Goal: Transaction & Acquisition: Purchase product/service

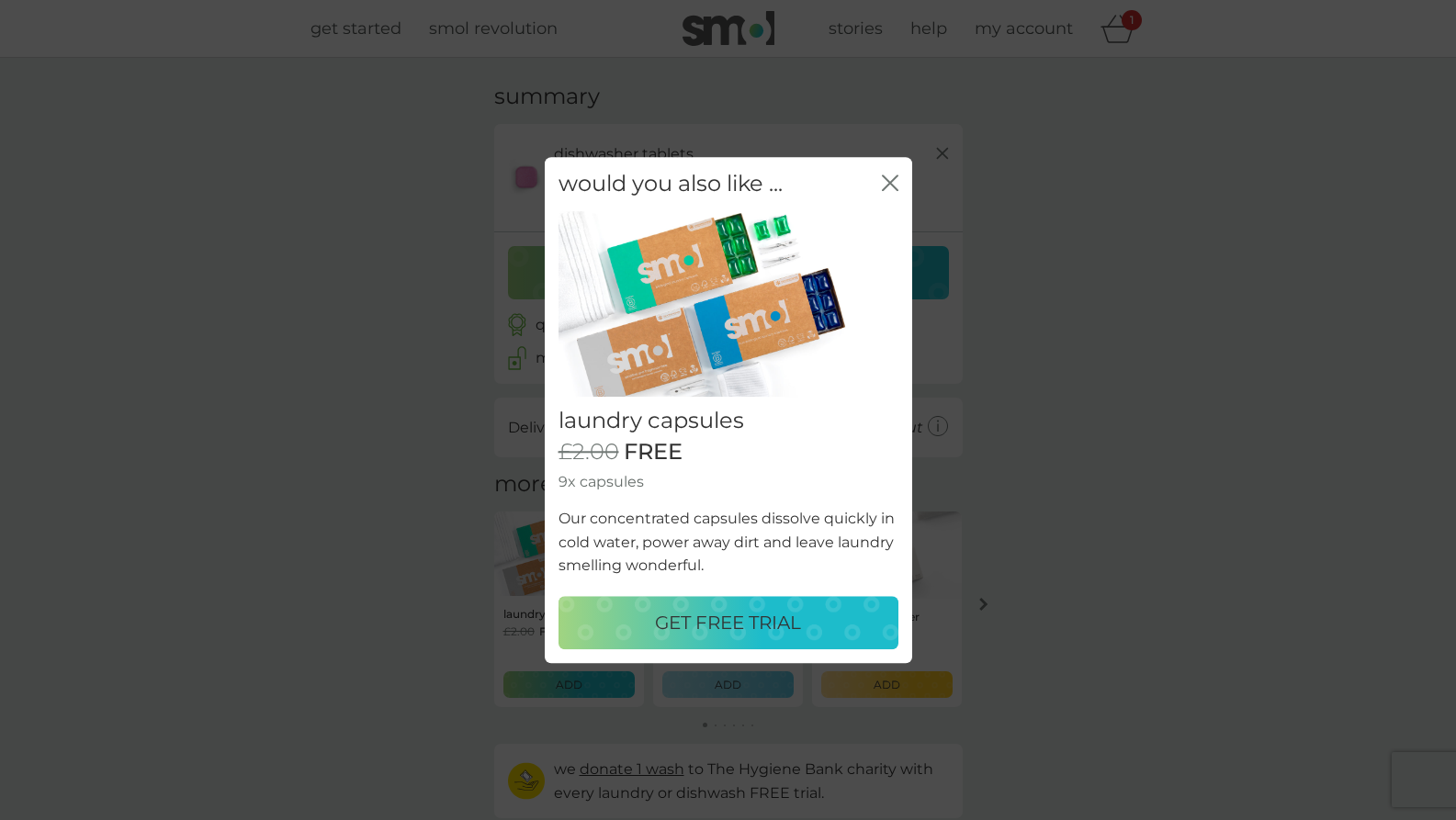
click at [751, 620] on p "GET FREE TRIAL" at bounding box center [728, 622] width 146 height 29
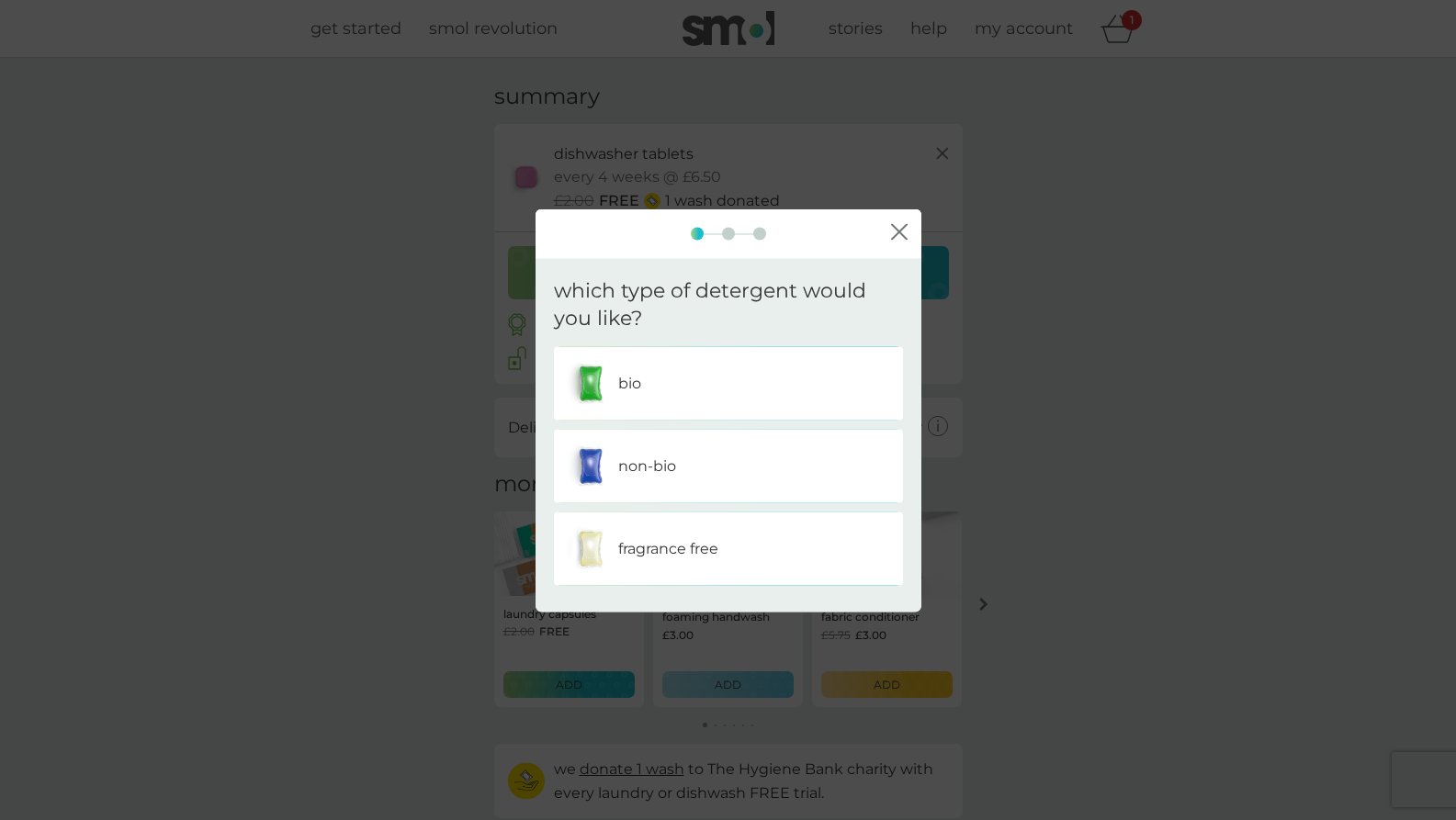
click at [894, 235] on icon "close" at bounding box center [896, 232] width 7 height 15
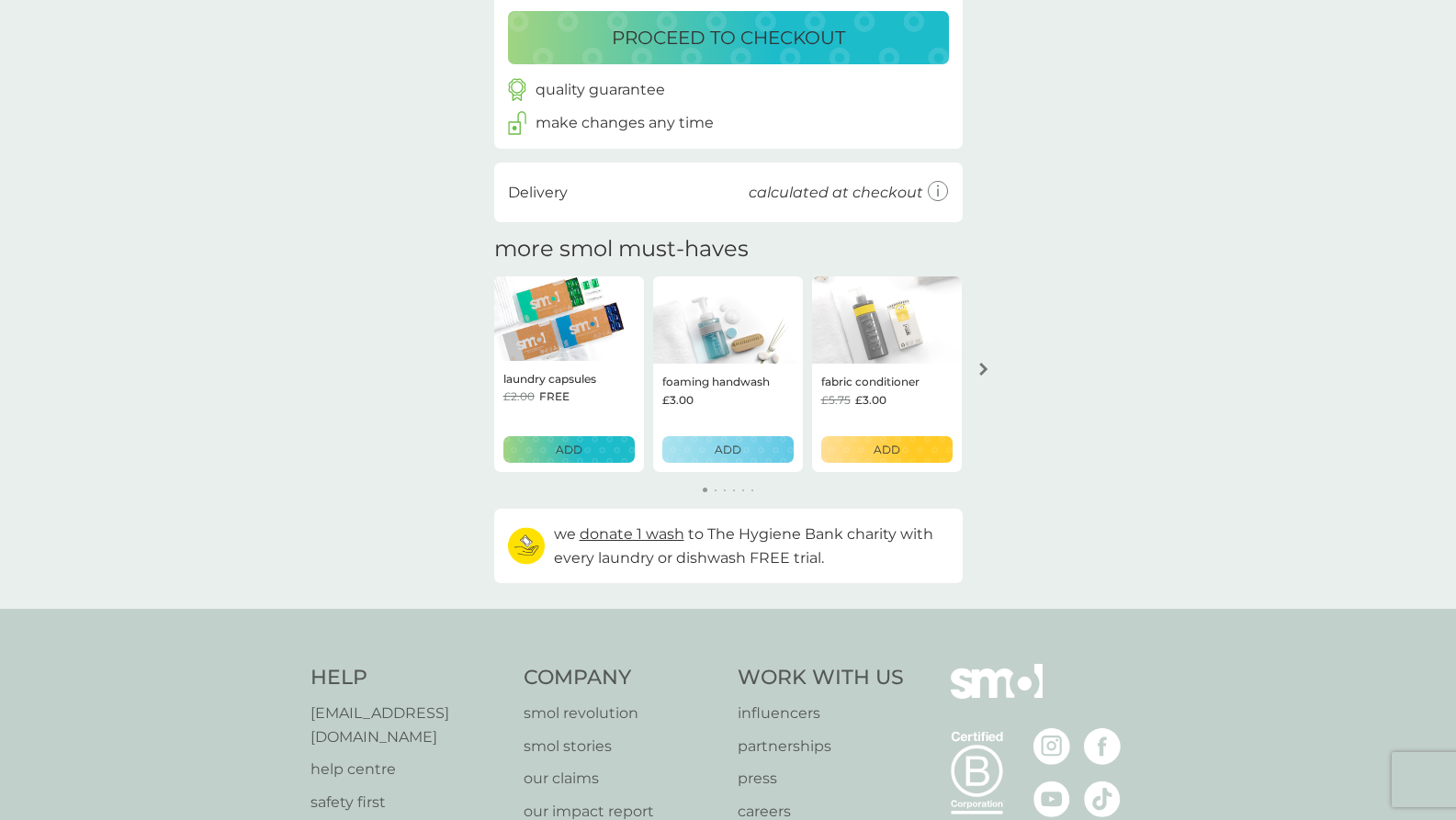
scroll to position [236, 0]
click at [993, 364] on button "arrow right" at bounding box center [983, 368] width 31 height 33
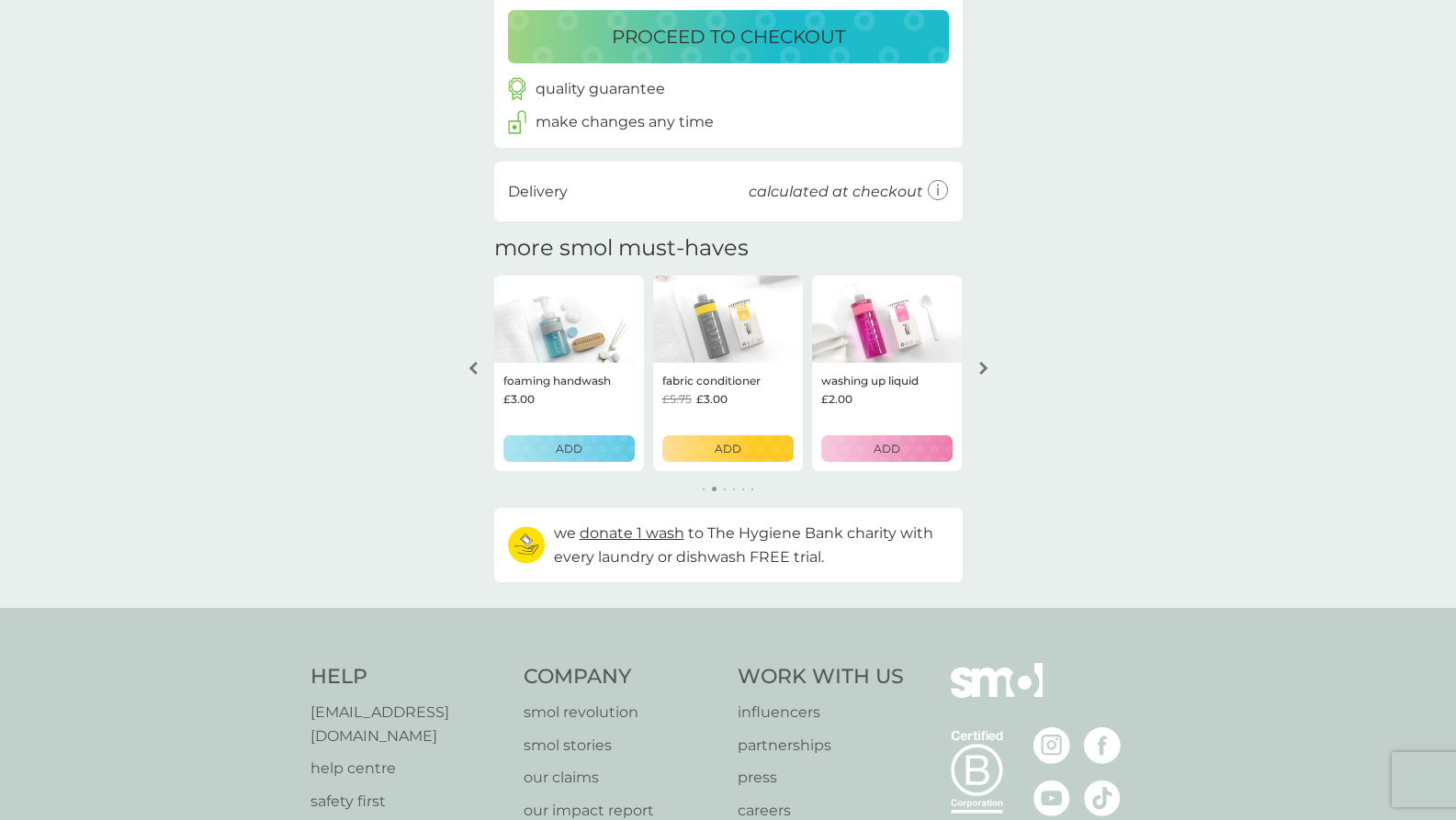
click at [992, 364] on button "arrow right" at bounding box center [983, 368] width 31 height 33
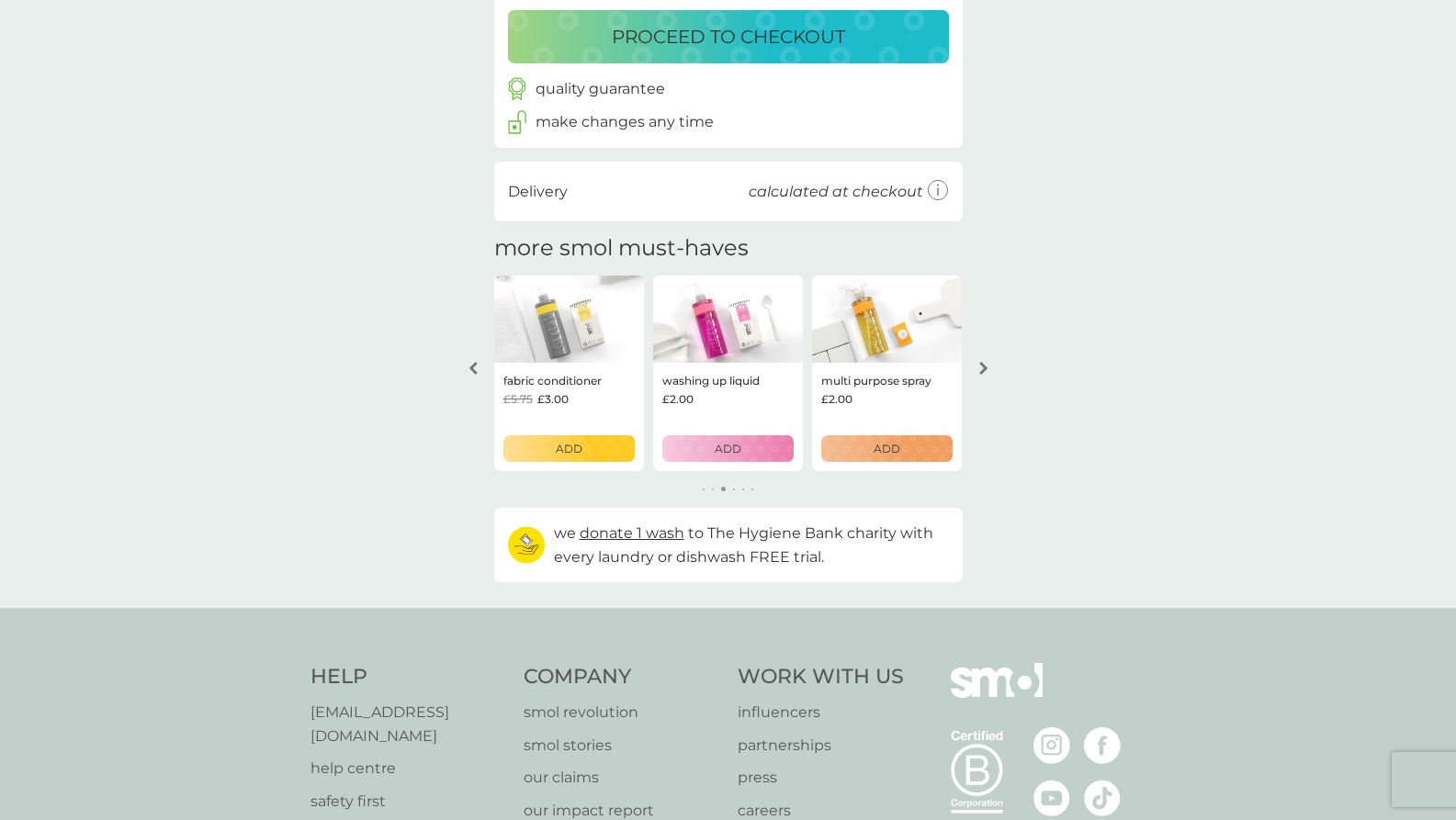
click at [992, 364] on button "arrow right" at bounding box center [983, 368] width 31 height 33
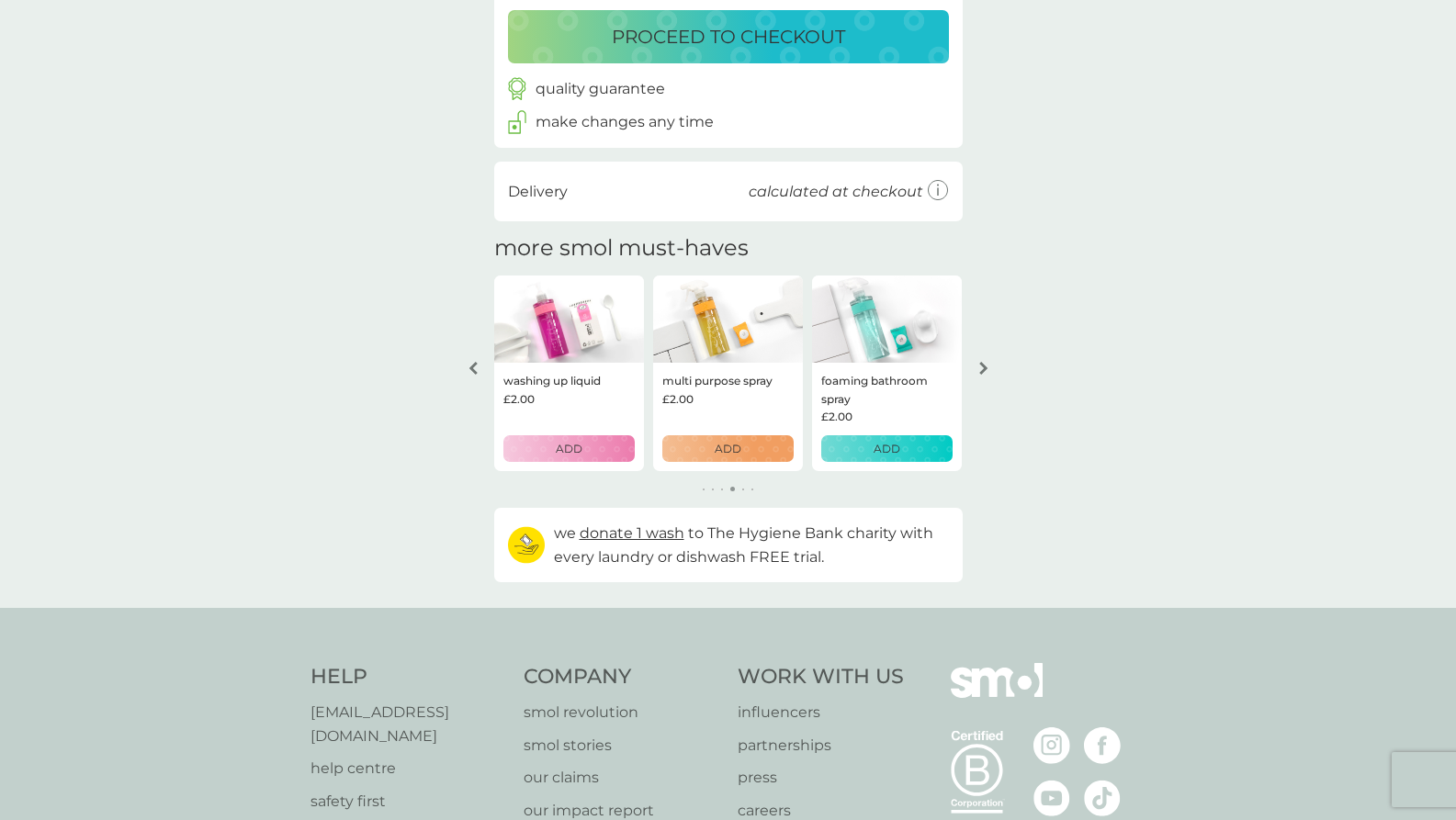
click at [992, 364] on button "arrow right" at bounding box center [983, 368] width 31 height 33
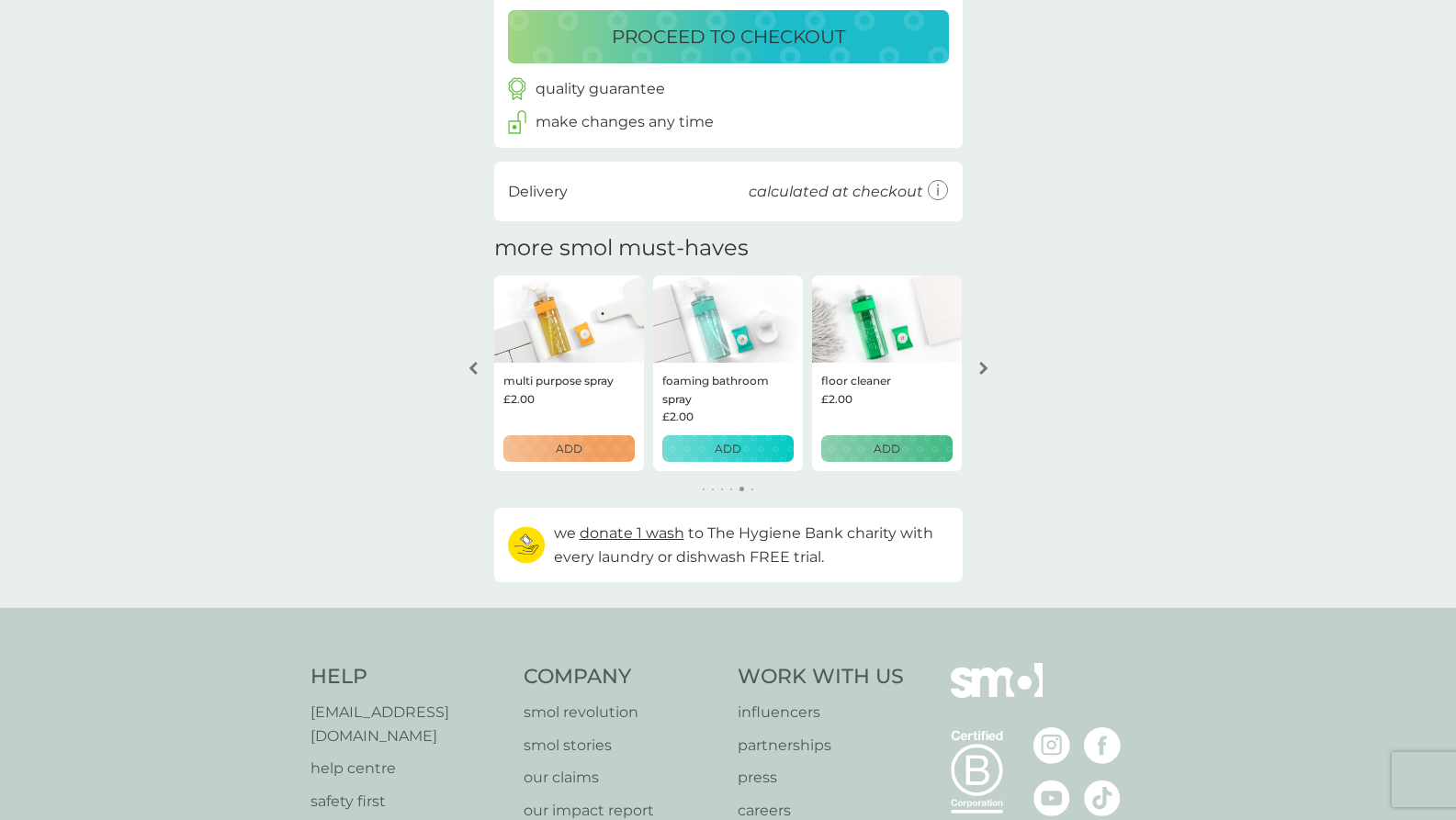
click at [992, 364] on button "arrow right" at bounding box center [983, 368] width 31 height 33
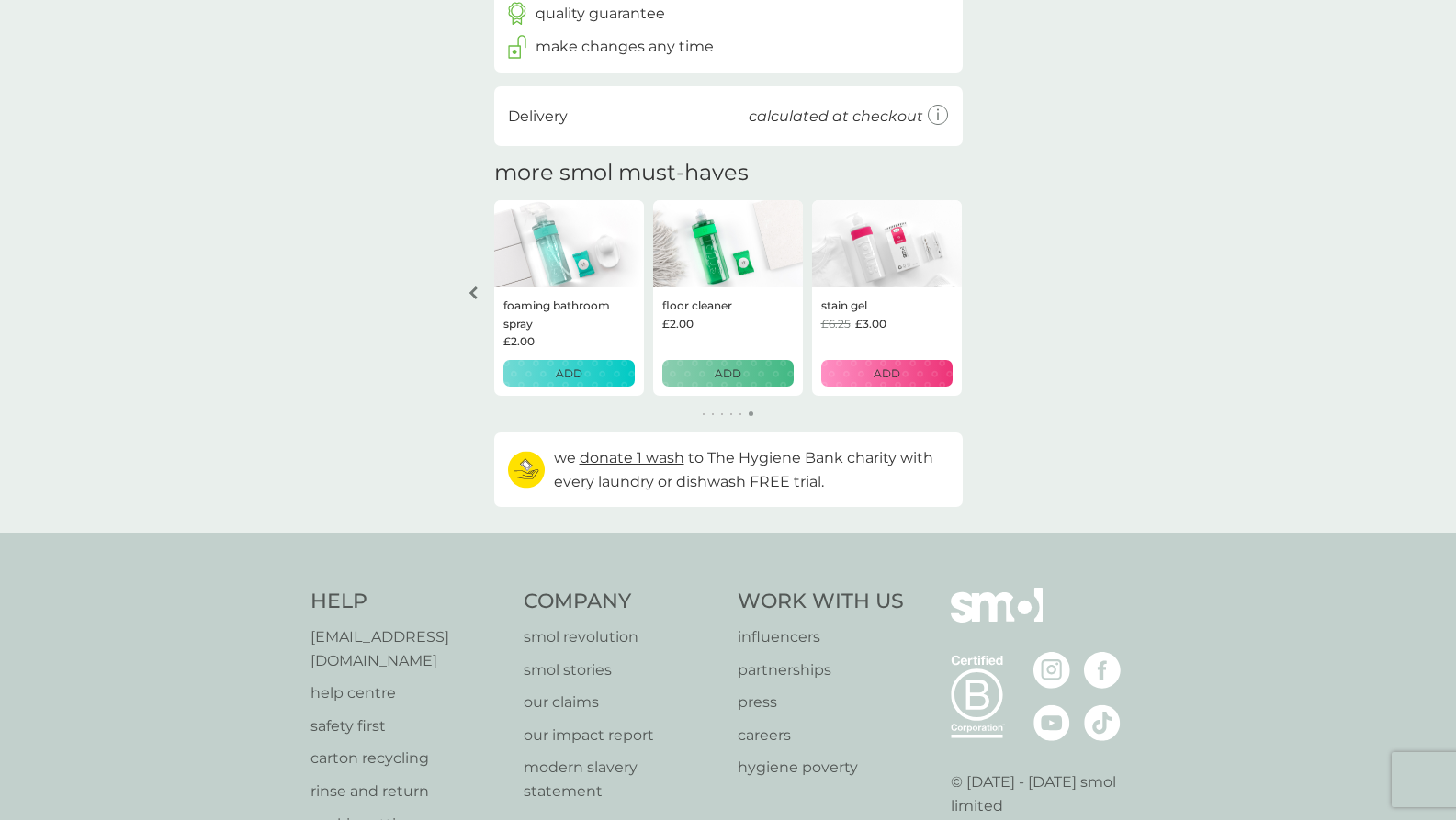
scroll to position [0, 0]
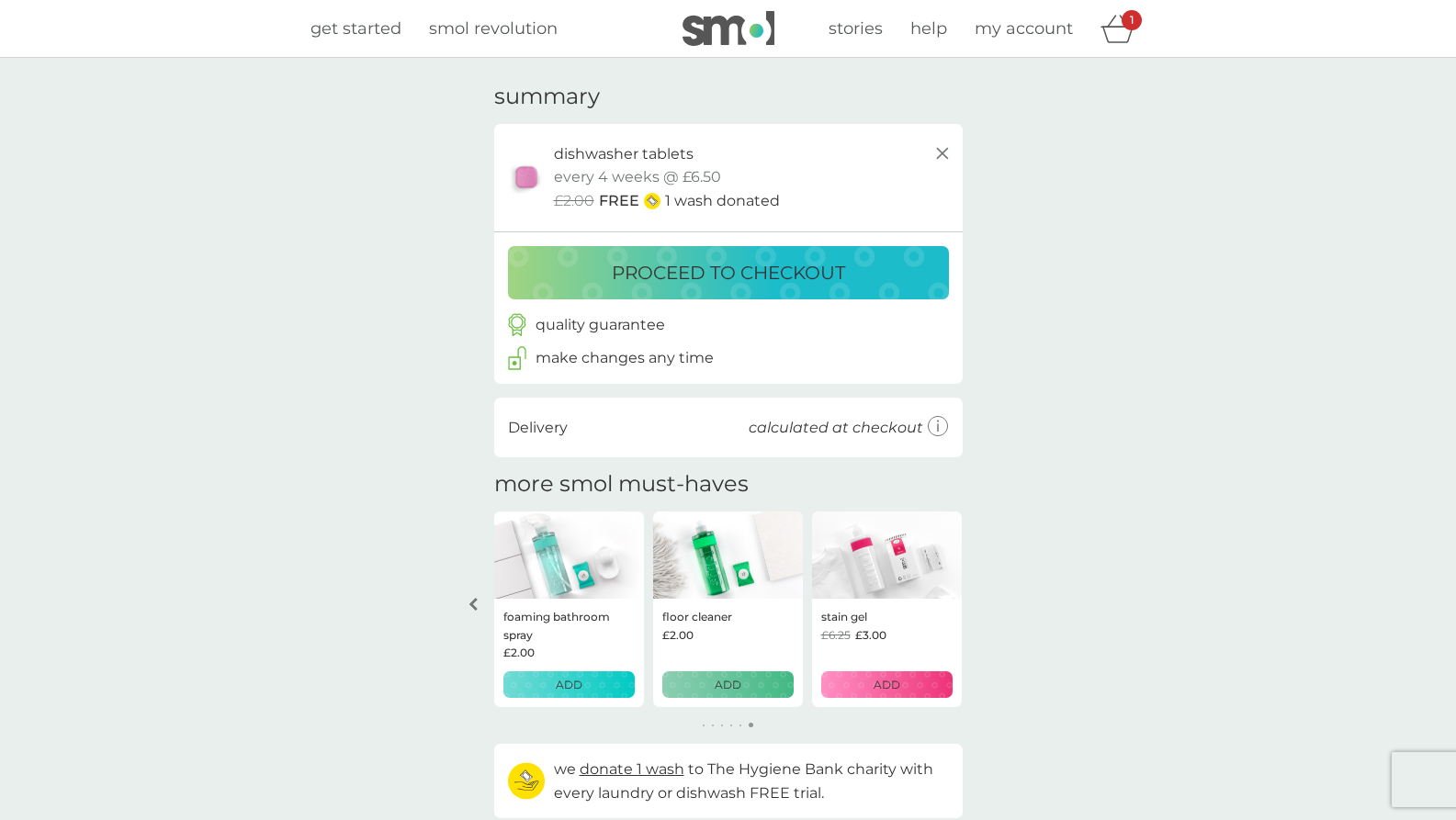
click at [784, 260] on p "proceed to checkout" at bounding box center [728, 272] width 233 height 29
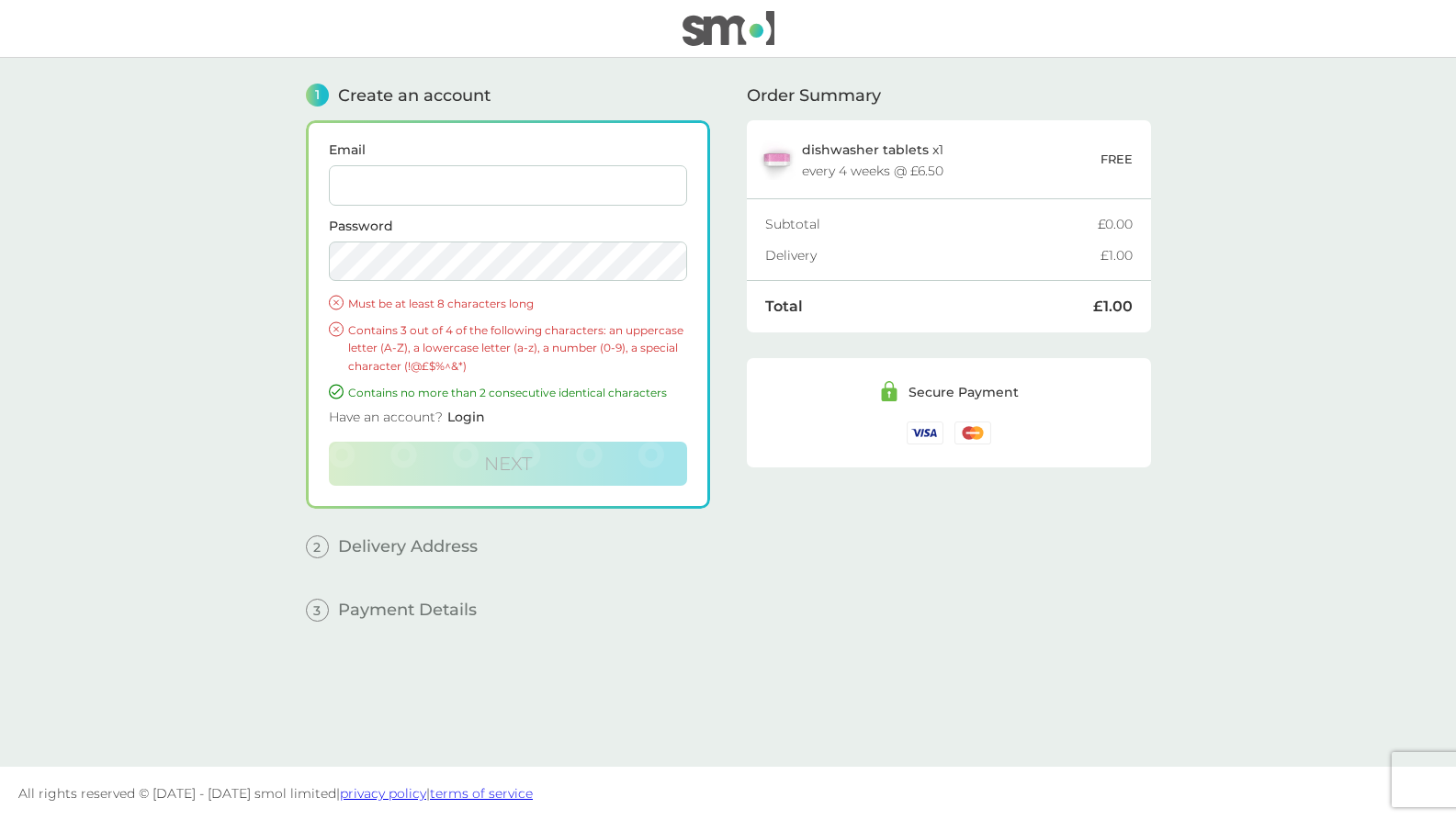
click at [532, 180] on input "Email" at bounding box center [507, 185] width 359 height 40
click at [577, 51] on div at bounding box center [728, 29] width 1456 height 58
